Goal: Navigation & Orientation: Find specific page/section

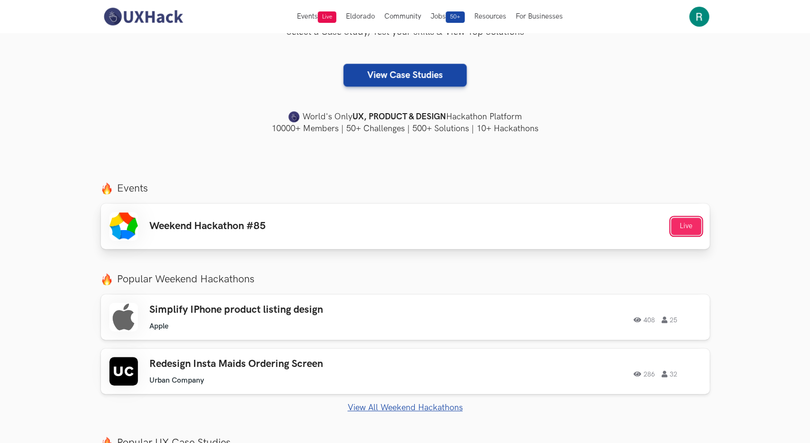
click at [688, 229] on button "Live" at bounding box center [686, 226] width 30 height 17
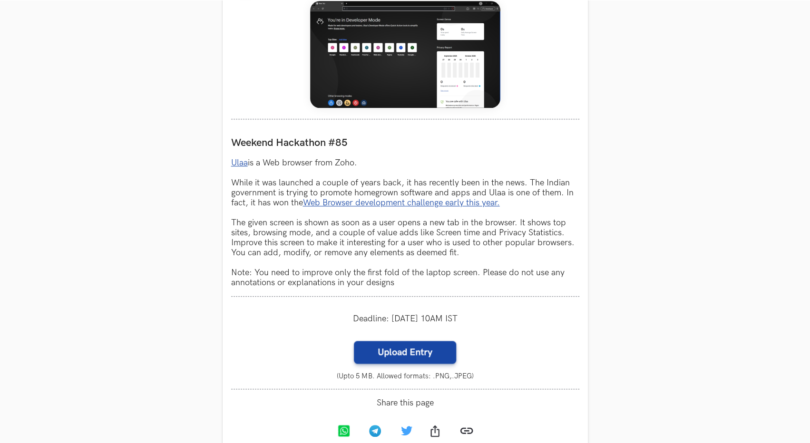
scroll to position [428, 0]
